Goal: Information Seeking & Learning: Learn about a topic

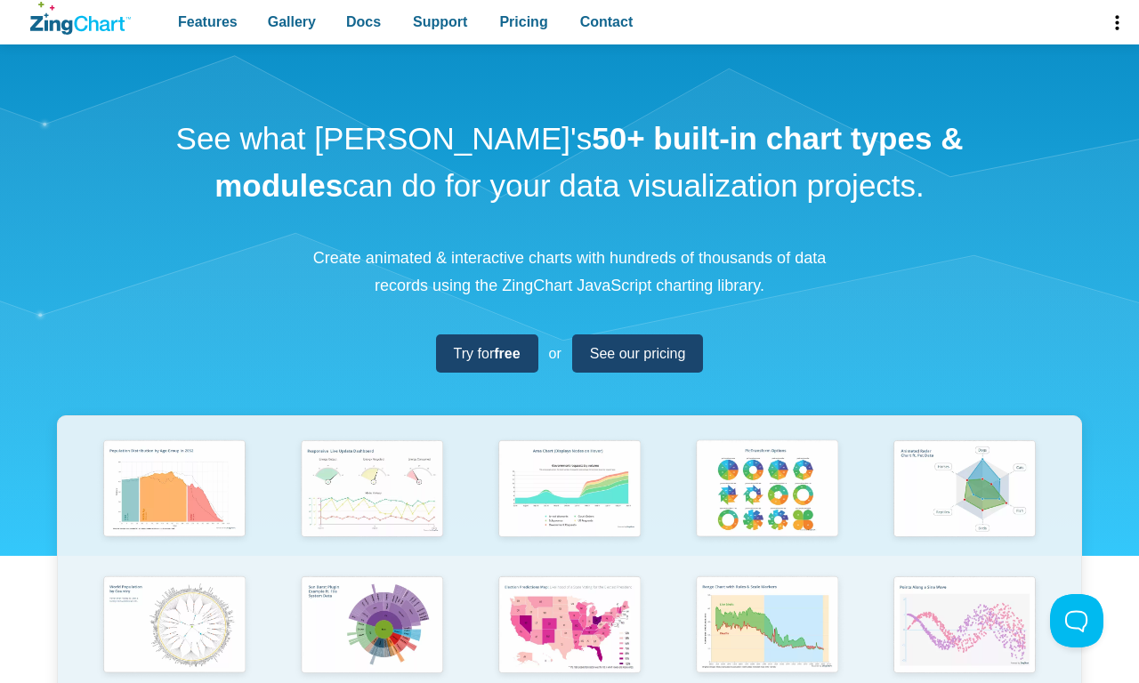
click at [292, 22] on span "Gallery" at bounding box center [292, 22] width 48 height 24
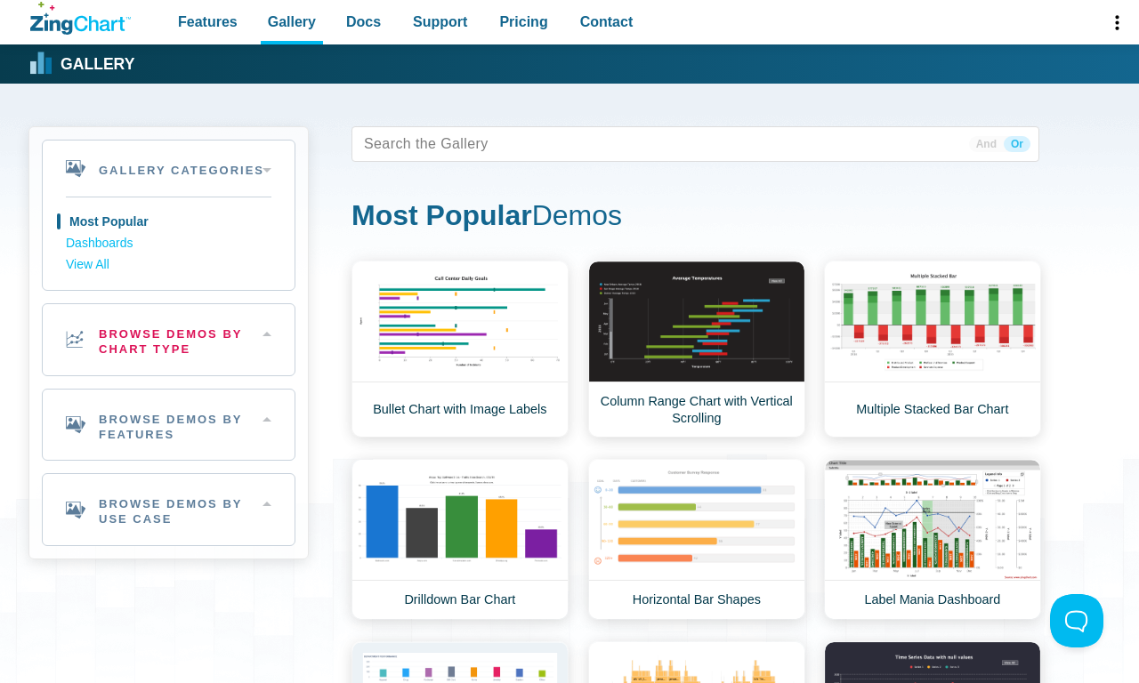
click at [168, 339] on h2 "Browse Demos By Chart Type" at bounding box center [169, 339] width 252 height 71
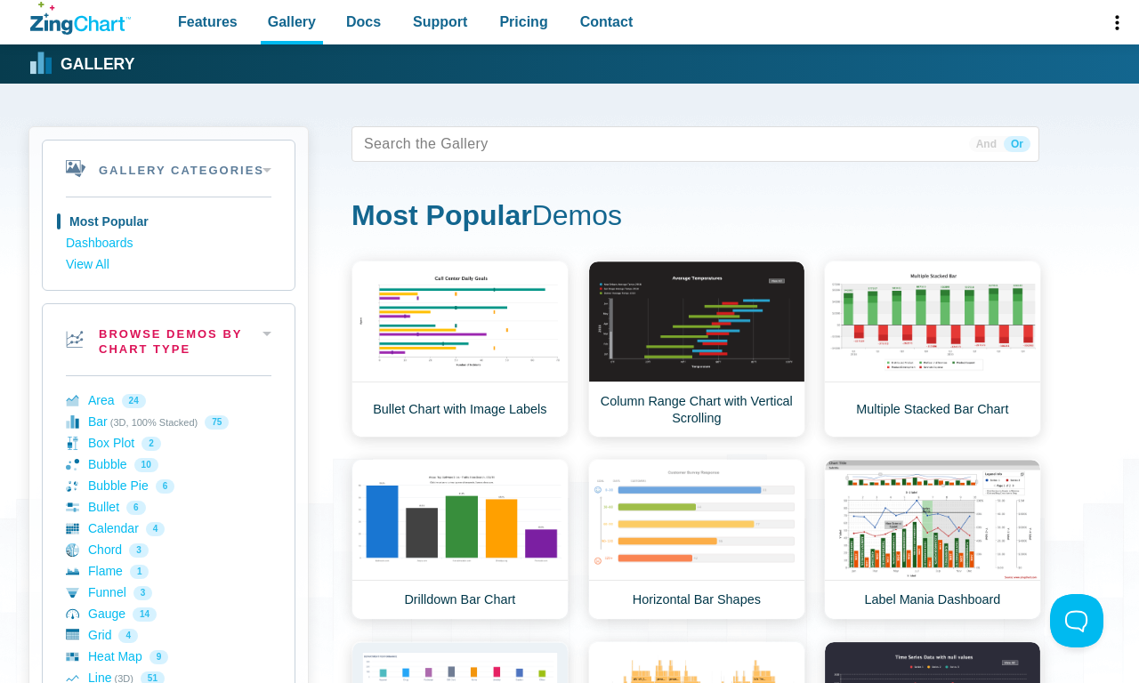
click at [459, 349] on link "Bullet Chart with Image Labels" at bounding box center [459, 349] width 217 height 177
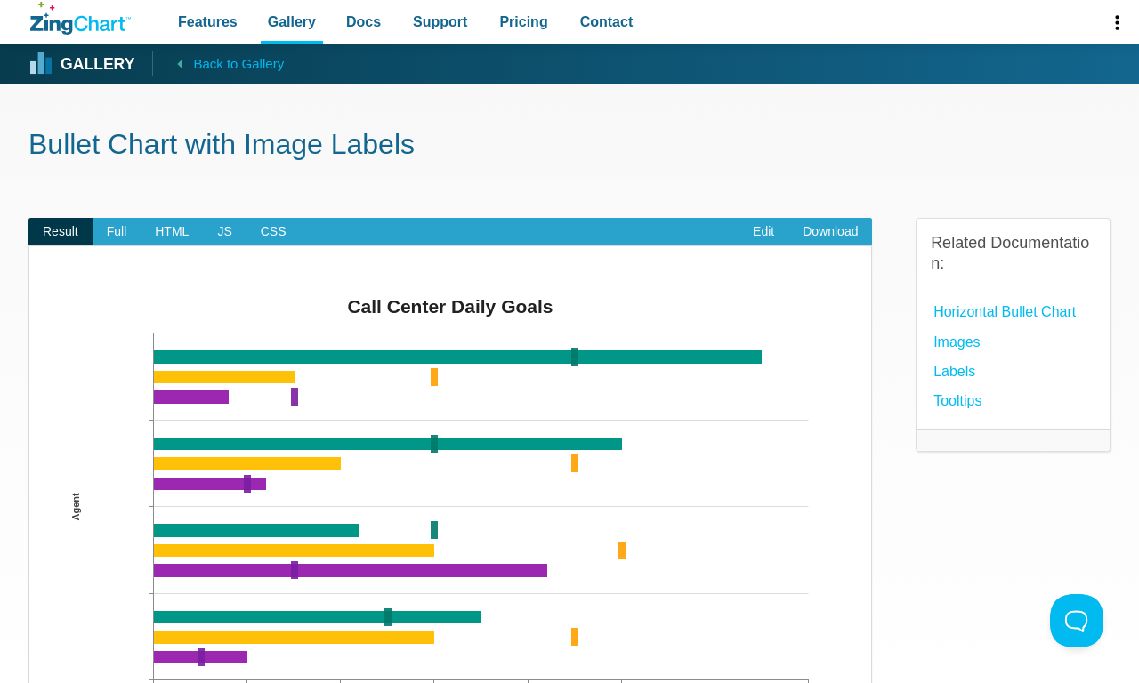
click at [956, 342] on link "Images" at bounding box center [956, 342] width 46 height 24
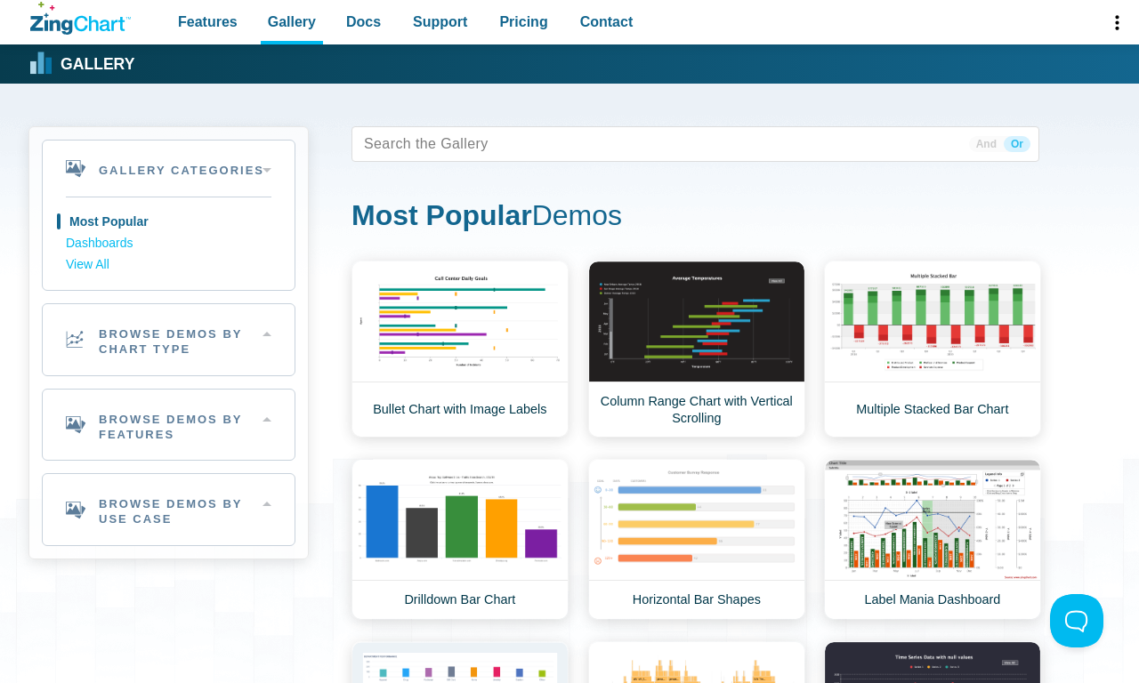
click at [1016, 144] on span "Or" at bounding box center [1017, 144] width 27 height 16
click at [168, 339] on h2 "Browse Demos By Chart Type" at bounding box center [169, 339] width 252 height 71
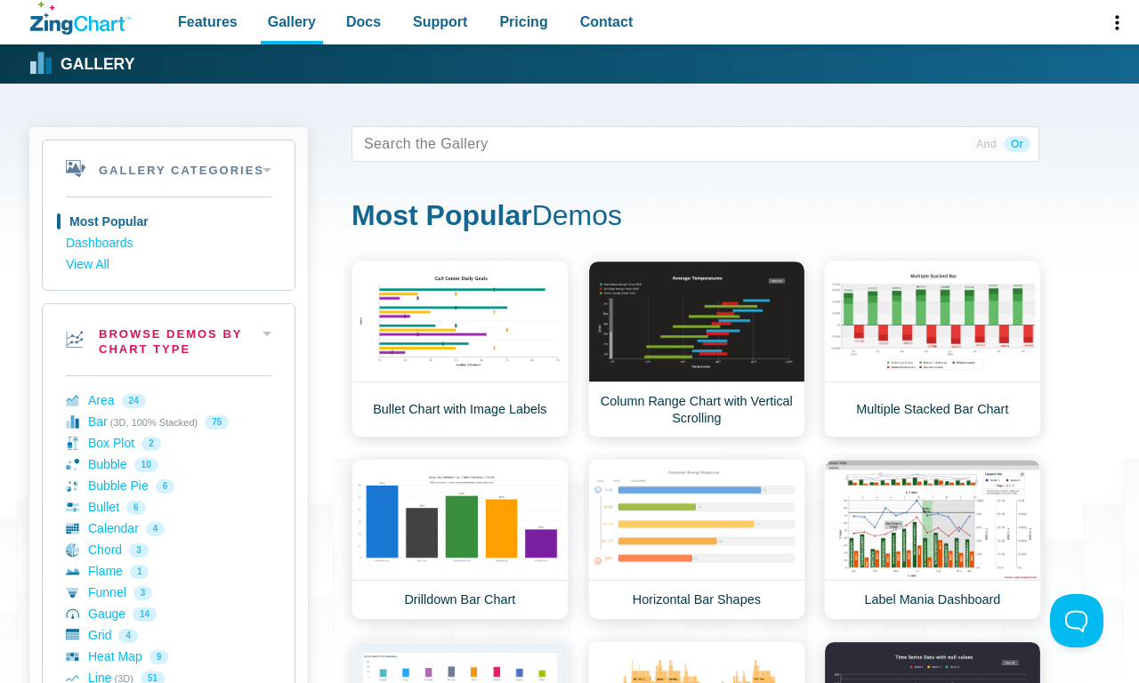
click at [1016, 144] on span "Or" at bounding box center [1017, 144] width 27 height 16
